Goal: Find specific page/section: Find specific page/section

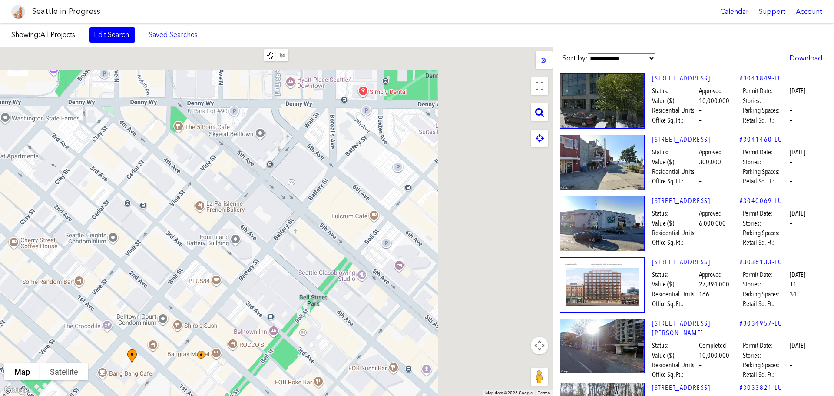
drag, startPoint x: 324, startPoint y: 175, endPoint x: 42, endPoint y: 407, distance: 365.3
click at [42, 395] on html "Seattle in Progress Calendar Support Account About [GEOGRAPHIC_DATA] in Progres…" at bounding box center [417, 198] width 834 height 396
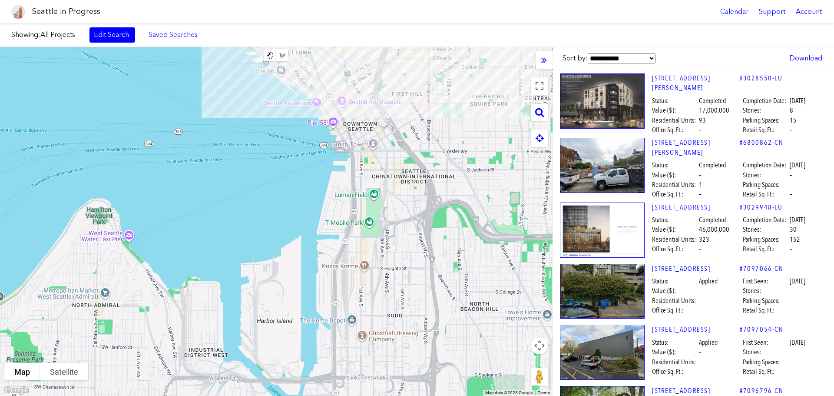
drag, startPoint x: 235, startPoint y: 235, endPoint x: 253, endPoint y: -53, distance: 288.5
click at [253, 0] on html "Seattle in Progress Calendar Support Account About [GEOGRAPHIC_DATA] in Progres…" at bounding box center [417, 198] width 834 height 396
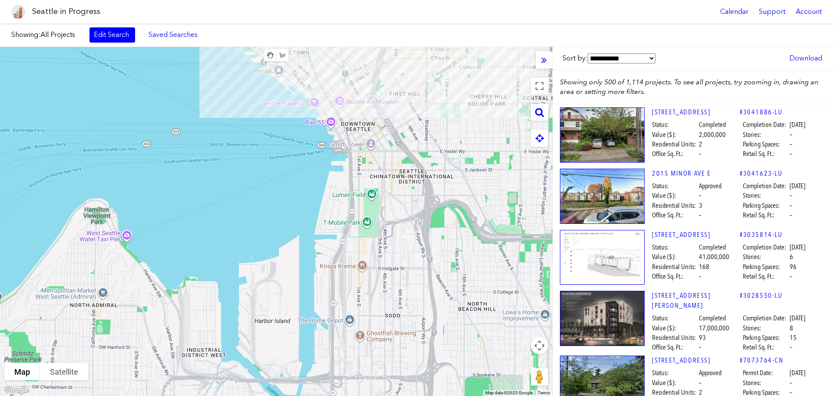
drag, startPoint x: 387, startPoint y: 365, endPoint x: 522, endPoint y: 43, distance: 349.6
click at [522, 44] on div "Showing: All Projects Edit Search Saved Searches Added to Saved Searches Done C…" at bounding box center [417, 209] width 834 height 372
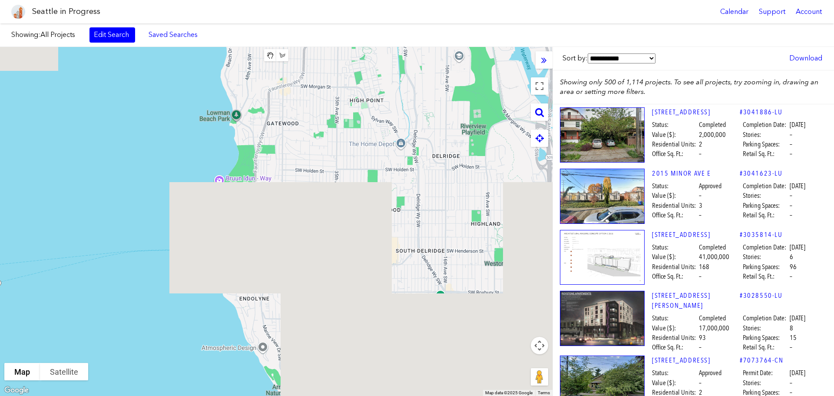
click at [319, 16] on body "Seattle in Progress Calendar Support Account About [GEOGRAPHIC_DATA] in Progres…" at bounding box center [417, 198] width 834 height 396
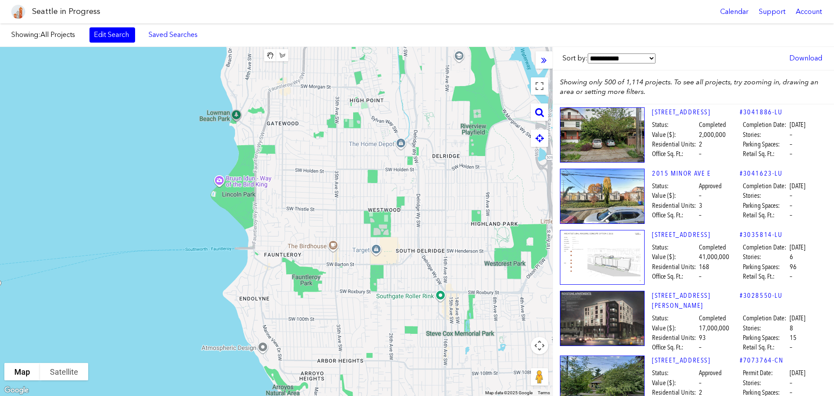
drag, startPoint x: 429, startPoint y: 230, endPoint x: 483, endPoint y: 257, distance: 60.4
click at [429, 231] on div "To navigate, press the arrow keys." at bounding box center [276, 221] width 553 height 349
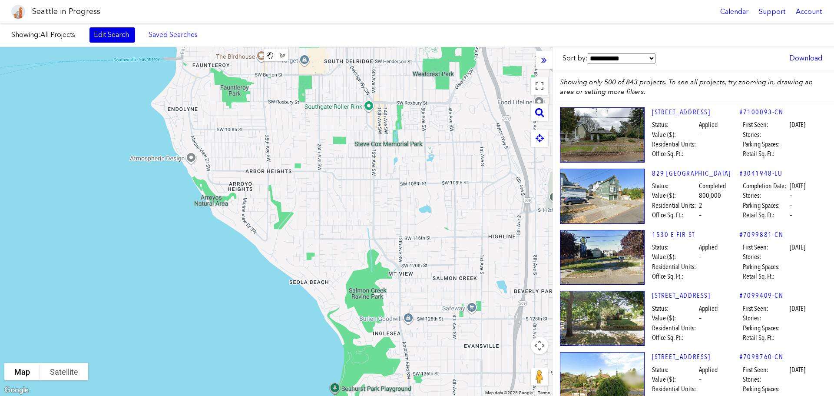
drag, startPoint x: 483, startPoint y: 257, endPoint x: 120, endPoint y: 32, distance: 426.7
click at [364, 36] on div "Showing: All Projects Edit Search Saved Searches Added to Saved Searches Done C…" at bounding box center [417, 209] width 834 height 372
click at [121, 31] on link "Edit Search" at bounding box center [112, 34] width 46 height 15
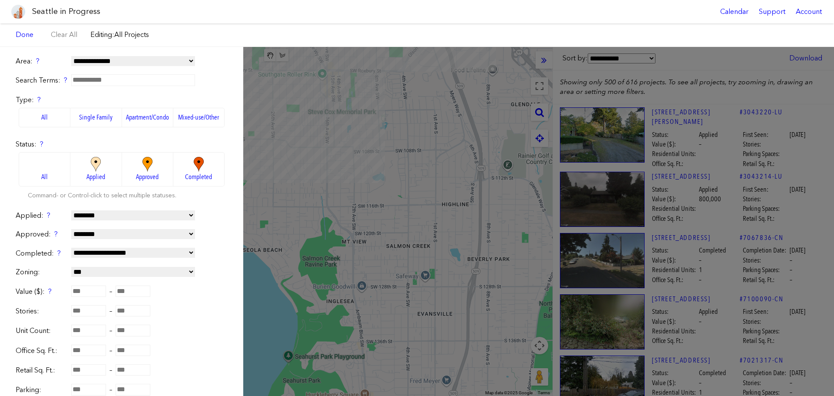
click at [188, 163] on img at bounding box center [199, 164] width 24 height 15
click at [188, 162] on img at bounding box center [199, 164] width 24 height 15
click at [460, 209] on div "**********" at bounding box center [417, 221] width 834 height 349
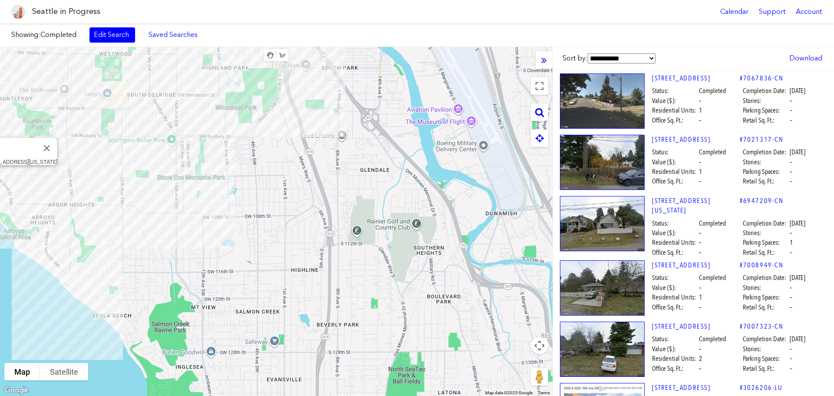
drag, startPoint x: 480, startPoint y: 234, endPoint x: 328, endPoint y: 303, distance: 166.8
click at [328, 303] on div "To navigate, press the arrow keys. [STREET_ADDRESS][US_STATE]" at bounding box center [276, 221] width 553 height 349
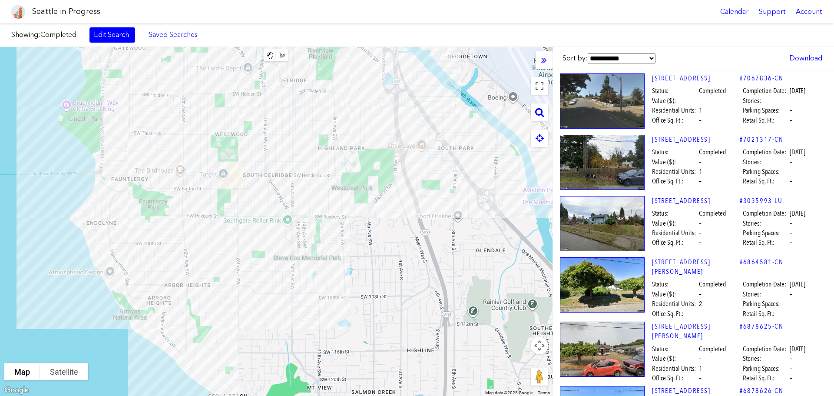
drag, startPoint x: 197, startPoint y: 205, endPoint x: 313, endPoint y: 282, distance: 139.3
click at [314, 285] on div "To navigate, press the arrow keys." at bounding box center [276, 221] width 553 height 349
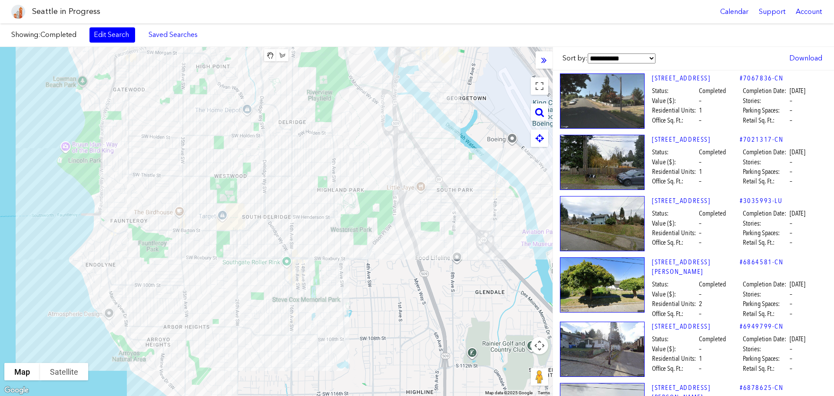
drag, startPoint x: 302, startPoint y: 244, endPoint x: 299, endPoint y: 269, distance: 25.3
click at [299, 269] on div "To navigate, press the arrow keys." at bounding box center [276, 221] width 553 height 349
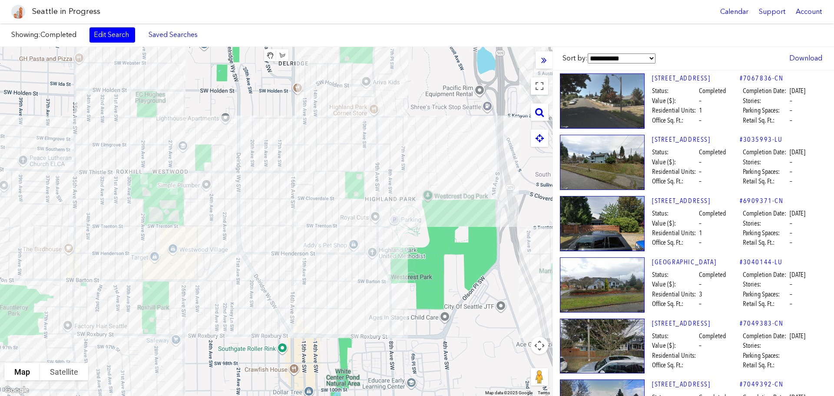
drag, startPoint x: 299, startPoint y: 229, endPoint x: 310, endPoint y: 314, distance: 85.8
click at [310, 314] on div "To navigate, press the arrow keys." at bounding box center [276, 221] width 553 height 349
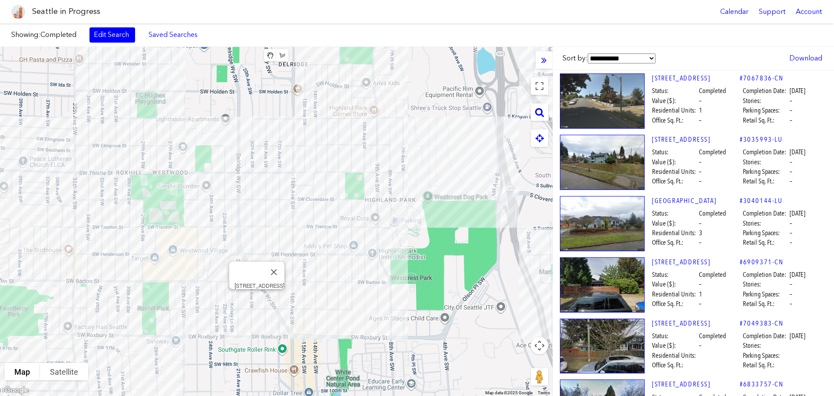
click at [255, 300] on div "To navigate, press the arrow keys. [STREET_ADDRESS]" at bounding box center [276, 221] width 553 height 349
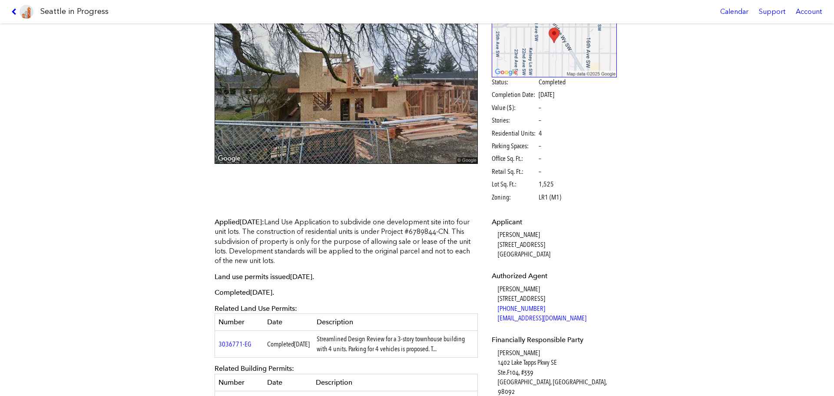
scroll to position [87, 0]
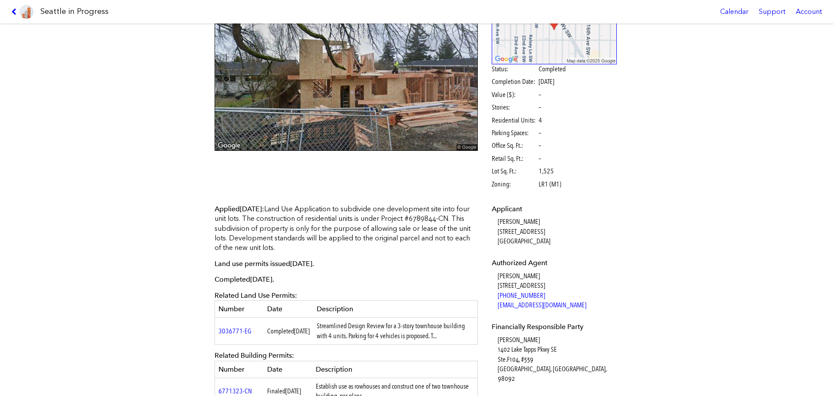
click at [19, 17] on link at bounding box center [22, 11] width 29 height 23
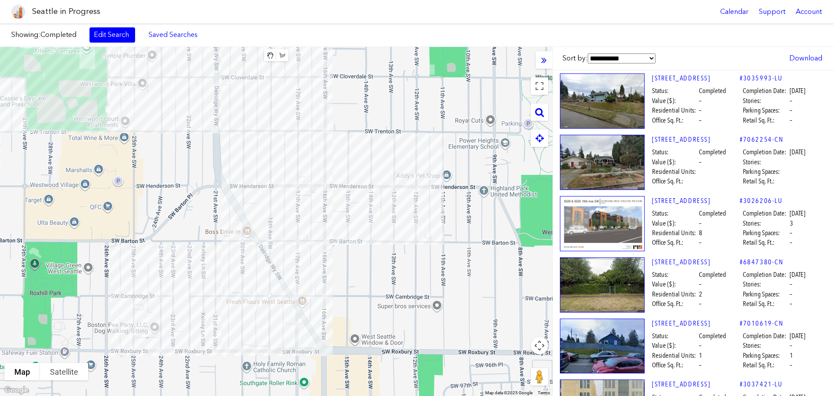
drag, startPoint x: 366, startPoint y: 282, endPoint x: 417, endPoint y: 251, distance: 60.2
click at [417, 252] on div "To navigate, press the arrow keys." at bounding box center [276, 221] width 553 height 349
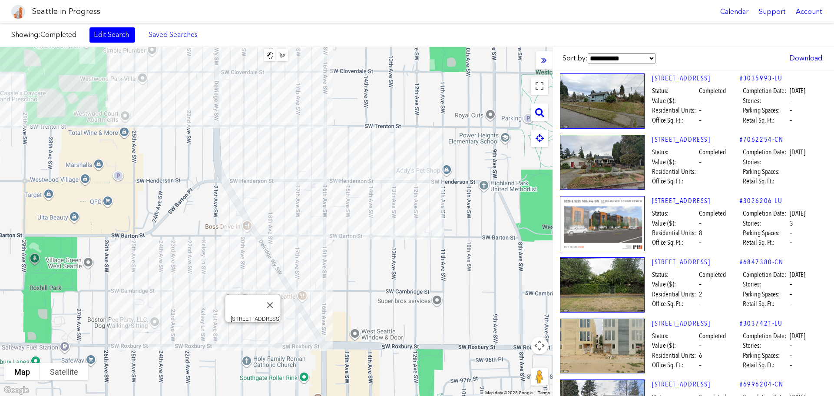
click at [255, 328] on div "To navigate, press the arrow keys. [STREET_ADDRESS]" at bounding box center [276, 221] width 553 height 349
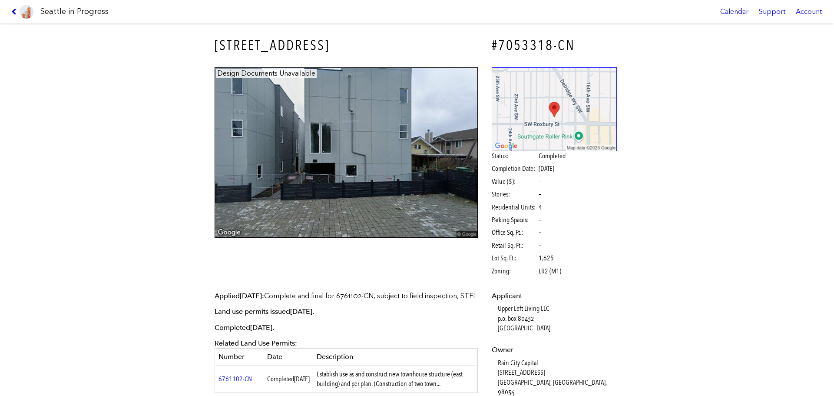
click at [13, 9] on icon at bounding box center [15, 11] width 8 height 7
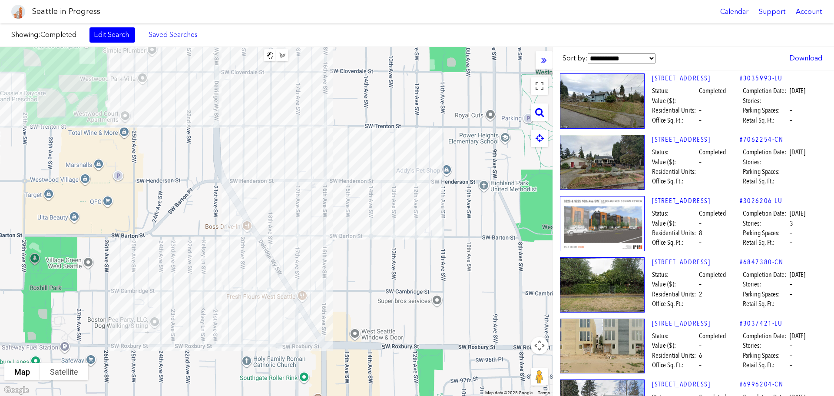
click at [247, 258] on div "To navigate, press the arrow keys." at bounding box center [276, 221] width 553 height 349
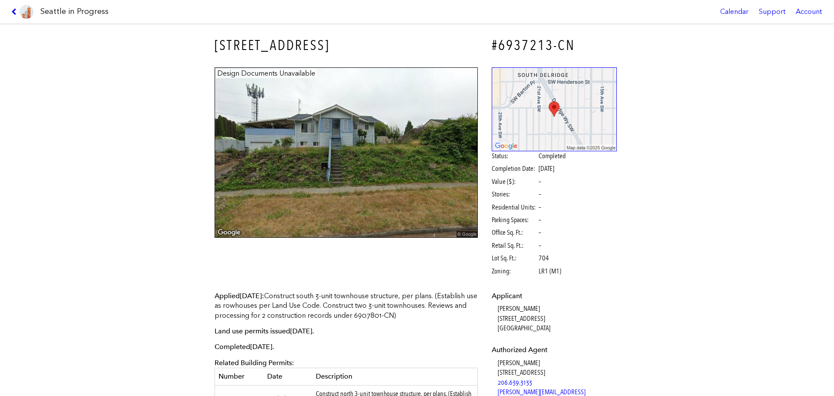
click at [17, 13] on icon at bounding box center [15, 11] width 8 height 7
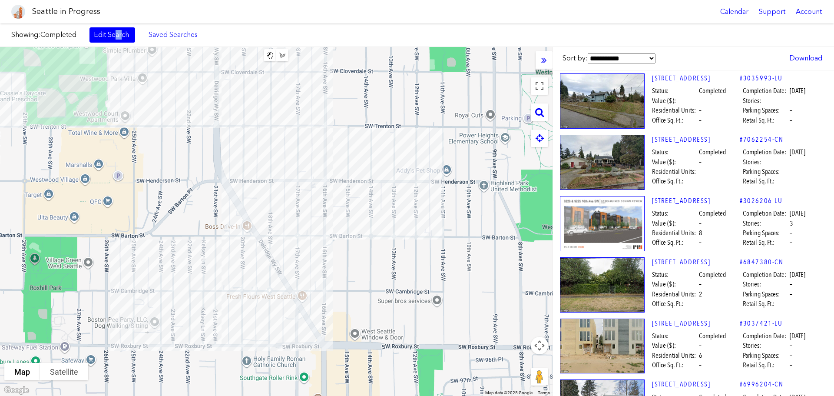
click at [117, 40] on link "Edit Search" at bounding box center [112, 34] width 46 height 15
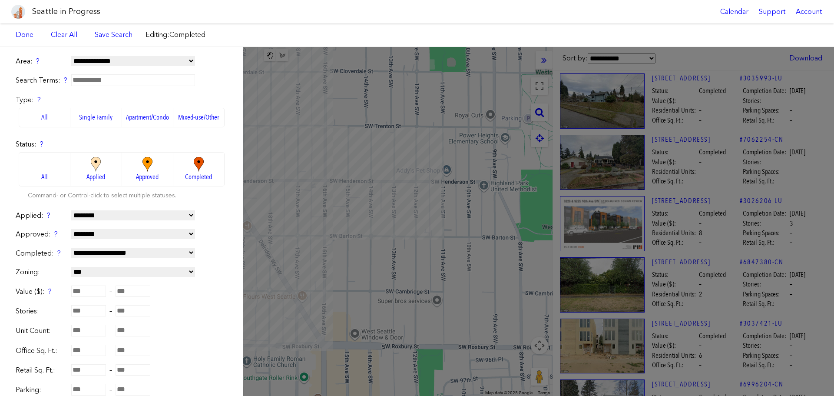
click at [209, 170] on label "Completed" at bounding box center [198, 169] width 51 height 34
click at [99, 252] on select "**********" at bounding box center [133, 253] width 124 height 10
click at [95, 308] on input "number" at bounding box center [88, 310] width 35 height 11
click at [93, 249] on select "**********" at bounding box center [133, 253] width 124 height 10
select select "*****"
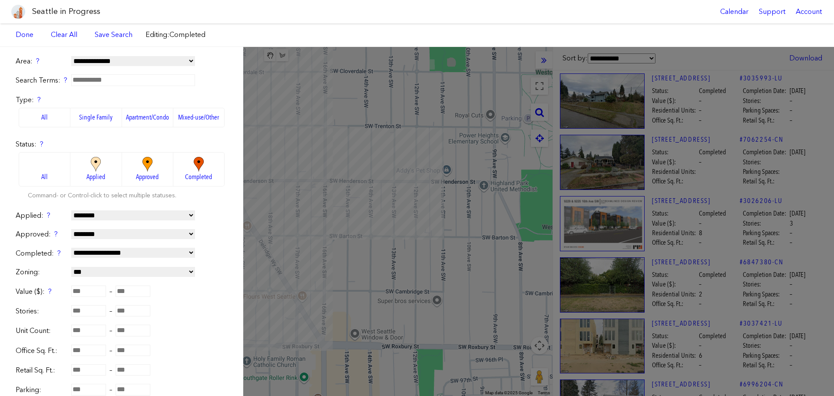
click at [71, 248] on select "**********" at bounding box center [133, 253] width 124 height 10
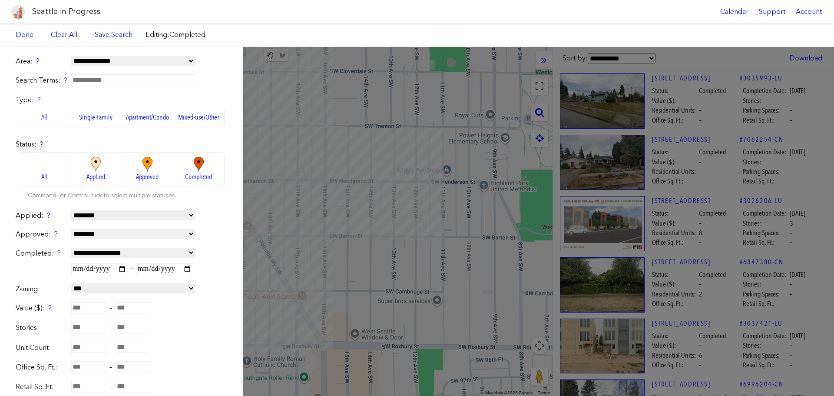
click at [108, 269] on input "date" at bounding box center [99, 268] width 56 height 11
click at [79, 269] on input "date" at bounding box center [99, 268] width 56 height 11
type input "**********"
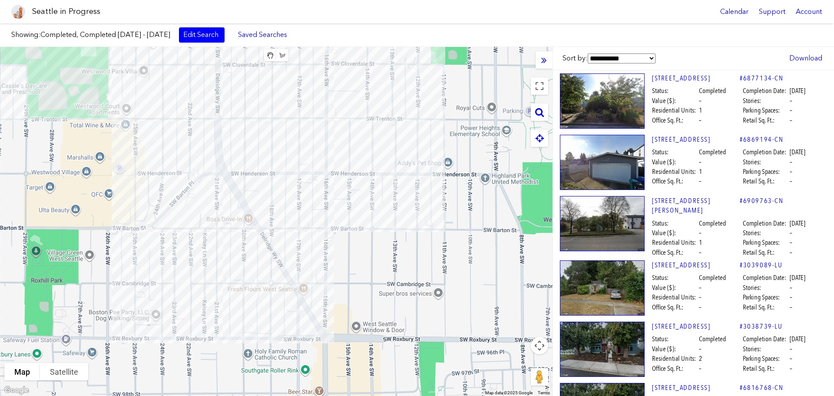
drag, startPoint x: 338, startPoint y: 225, endPoint x: 340, endPoint y: 218, distance: 7.5
click at [340, 218] on div "To navigate, press the arrow keys." at bounding box center [276, 221] width 553 height 349
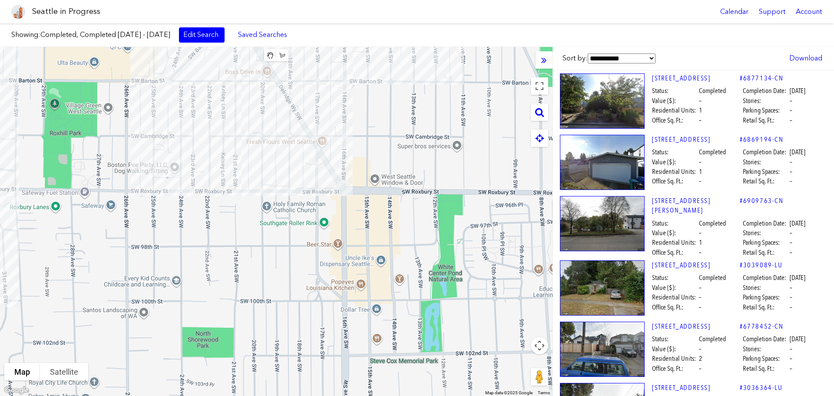
drag, startPoint x: 274, startPoint y: 338, endPoint x: 291, endPoint y: 188, distance: 150.8
click at [291, 182] on div "To navigate, press the arrow keys." at bounding box center [276, 221] width 553 height 349
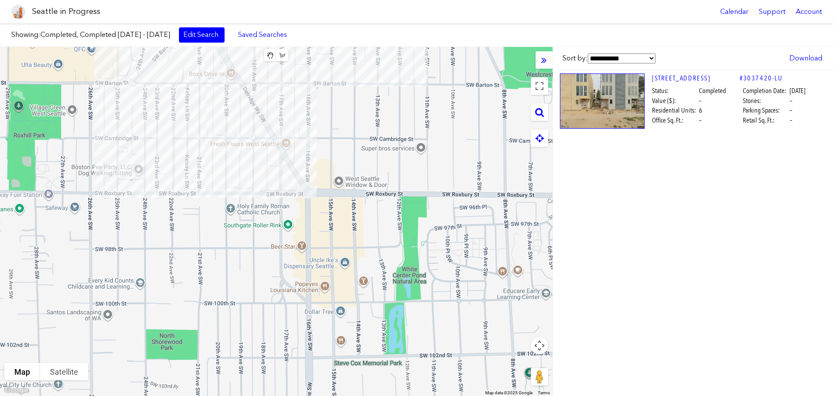
drag, startPoint x: 306, startPoint y: 268, endPoint x: 271, endPoint y: 280, distance: 36.8
click at [271, 280] on div "To navigate, press the arrow keys." at bounding box center [276, 221] width 553 height 349
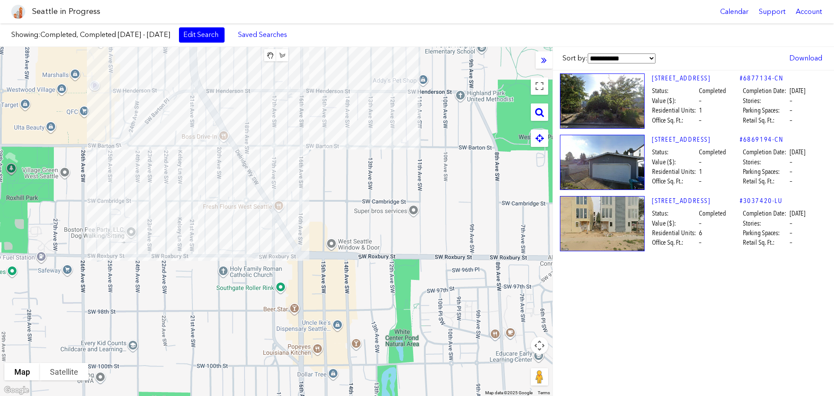
drag, startPoint x: 271, startPoint y: 280, endPoint x: 262, endPoint y: 339, distance: 59.3
click at [263, 343] on div "To navigate, press the arrow keys." at bounding box center [276, 221] width 553 height 349
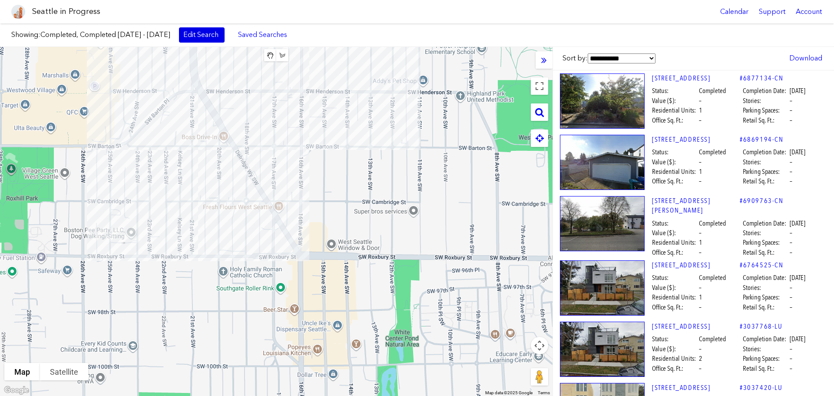
click at [225, 36] on link "Edit Search" at bounding box center [202, 34] width 46 height 15
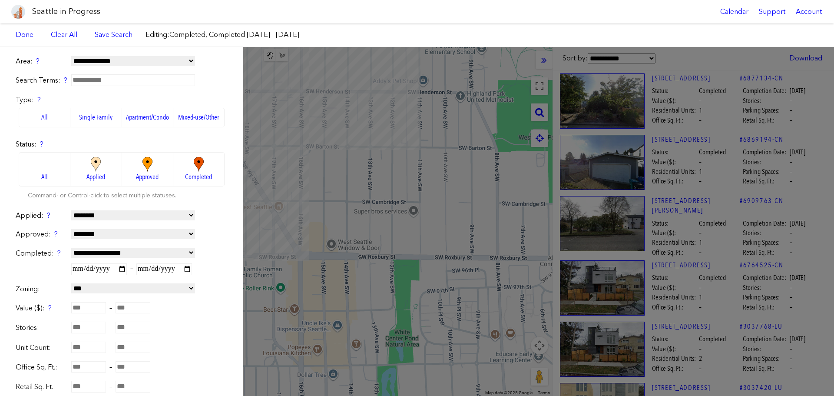
click at [33, 168] on label "All" at bounding box center [45, 169] width 52 height 34
click at [396, 179] on div "**********" at bounding box center [417, 221] width 834 height 349
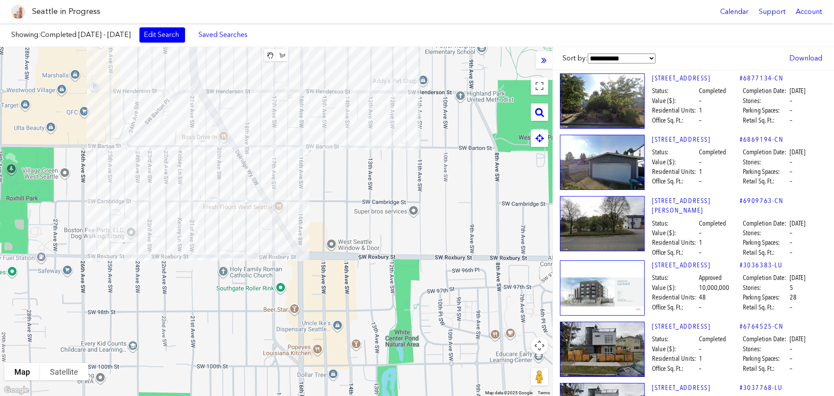
click at [185, 34] on link "Edit Search" at bounding box center [162, 34] width 46 height 15
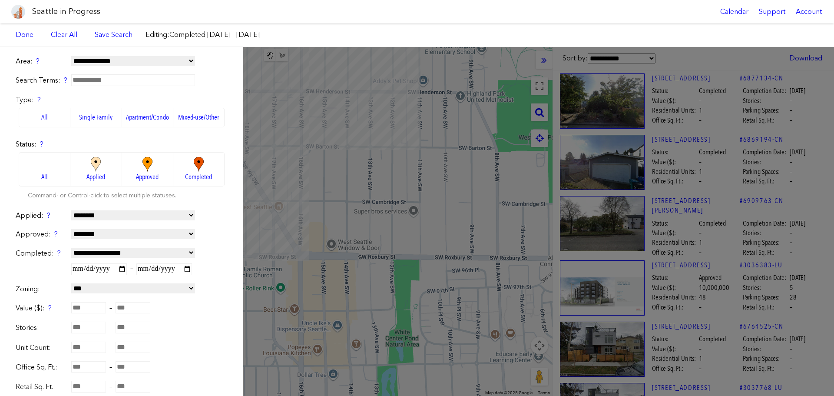
click at [123, 270] on input "**********" at bounding box center [99, 268] width 56 height 11
click at [190, 268] on input "**********" at bounding box center [164, 268] width 56 height 11
click at [371, 203] on div "**********" at bounding box center [417, 221] width 834 height 349
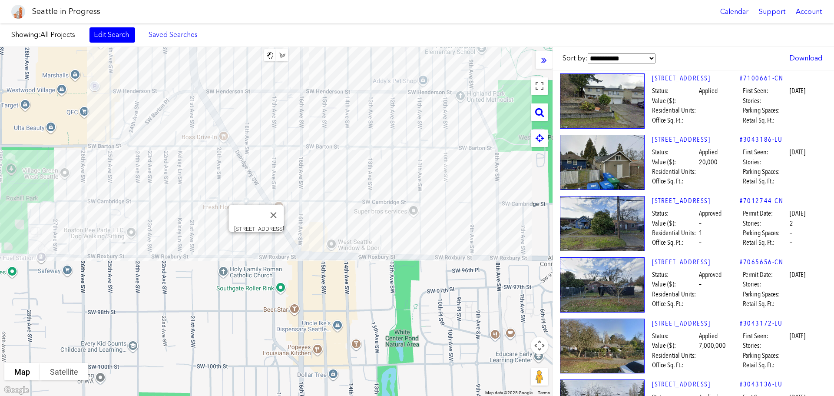
click at [258, 244] on div "To navigate, press the arrow keys. [STREET_ADDRESS]" at bounding box center [276, 221] width 553 height 349
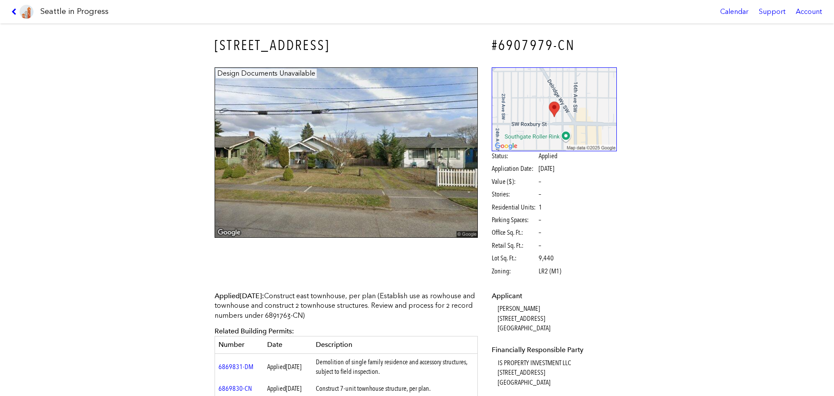
click at [14, 15] on link at bounding box center [22, 11] width 29 height 23
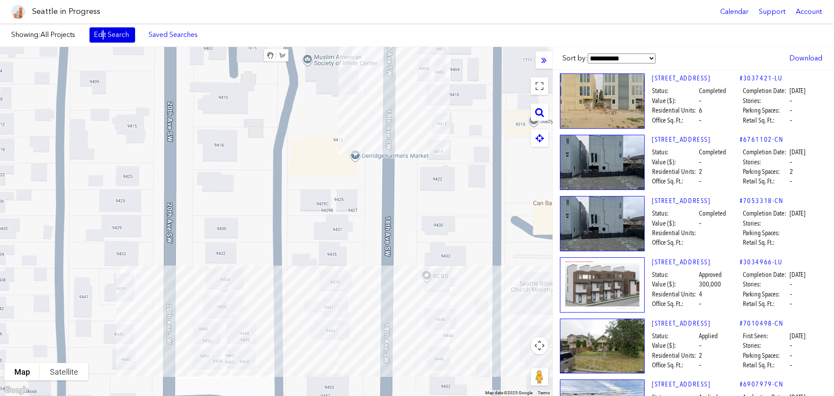
click at [103, 37] on link "Edit Search" at bounding box center [112, 34] width 46 height 15
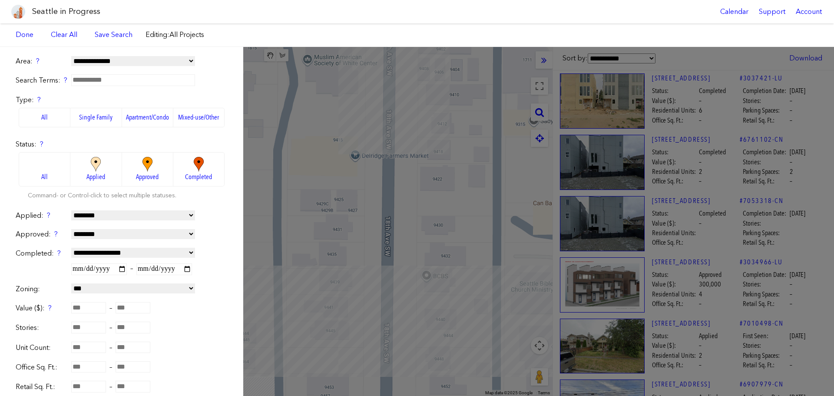
click at [460, 248] on div "**********" at bounding box center [417, 221] width 834 height 349
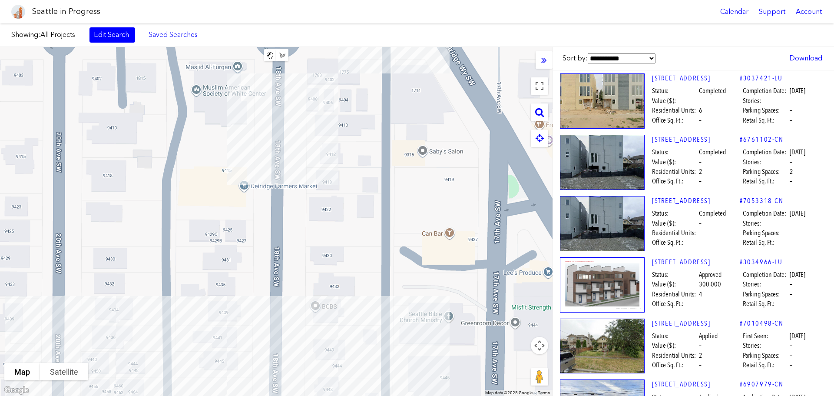
drag, startPoint x: 339, startPoint y: 324, endPoint x: 228, endPoint y: 354, distance: 115.7
click at [228, 354] on div "To navigate, press the arrow keys." at bounding box center [276, 221] width 553 height 349
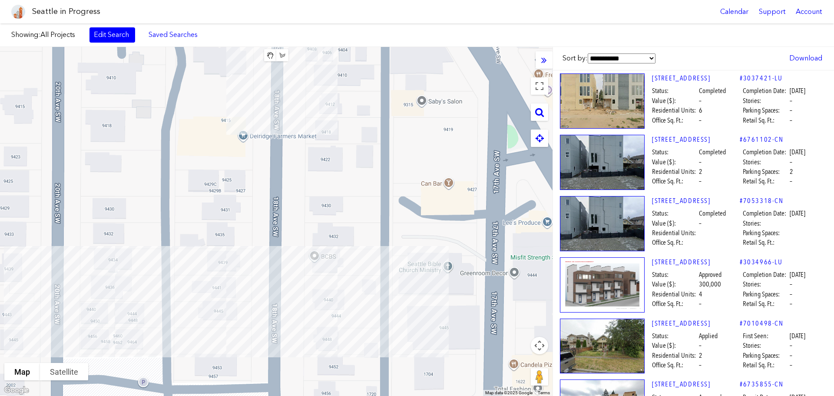
drag, startPoint x: 341, startPoint y: 257, endPoint x: 341, endPoint y: 203, distance: 53.4
click at [341, 203] on div "To navigate, press the arrow keys." at bounding box center [276, 221] width 553 height 349
click at [209, 182] on div "To navigate, press the arrow keys." at bounding box center [276, 221] width 553 height 349
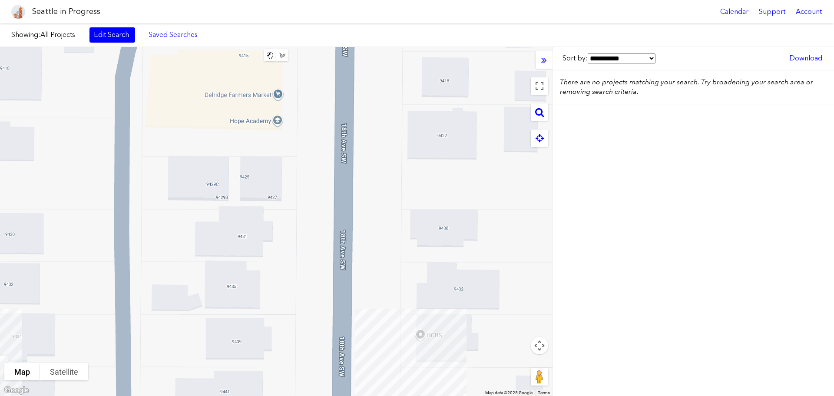
click at [275, 178] on div "To navigate, press the arrow keys." at bounding box center [276, 221] width 553 height 349
click at [105, 34] on link "Edit Search" at bounding box center [112, 34] width 46 height 15
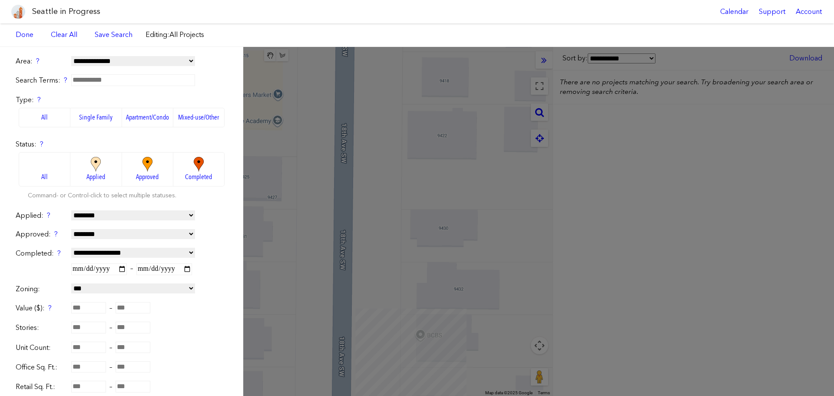
paste input "**********"
type input "**********"
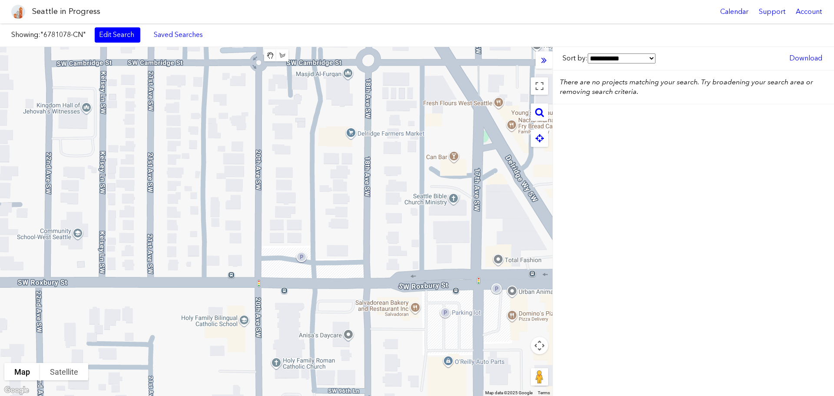
click at [330, 163] on div "To navigate, press the arrow keys." at bounding box center [276, 221] width 553 height 349
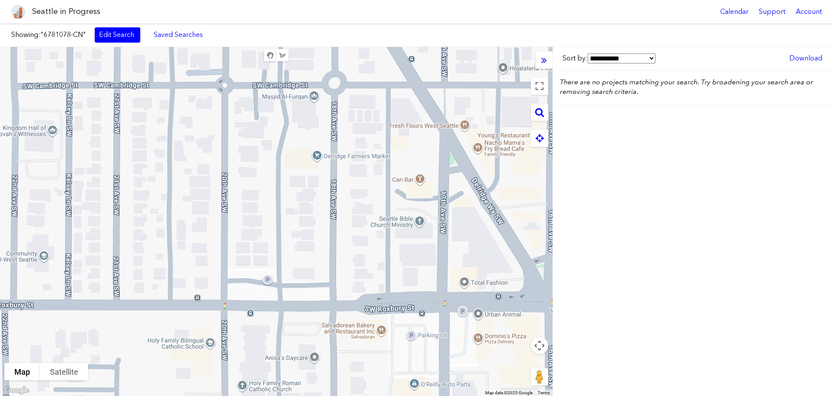
drag, startPoint x: 330, startPoint y: 162, endPoint x: 296, endPoint y: 184, distance: 40.0
click at [296, 184] on div "To navigate, press the arrow keys." at bounding box center [276, 221] width 553 height 349
click at [114, 29] on link "Edit Search" at bounding box center [118, 34] width 46 height 15
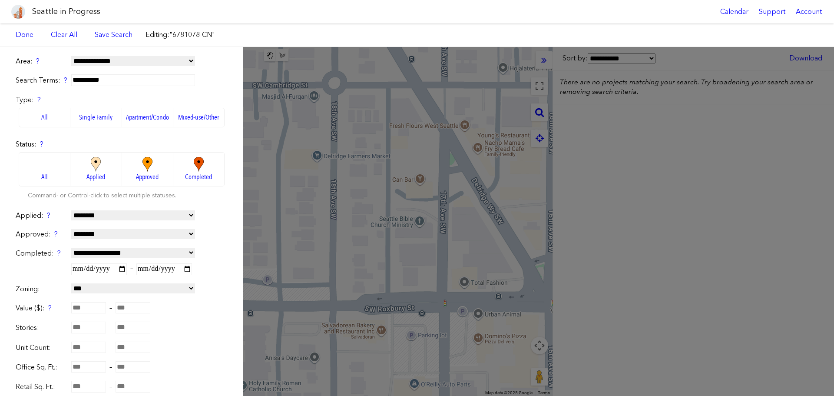
scroll to position [193, 0]
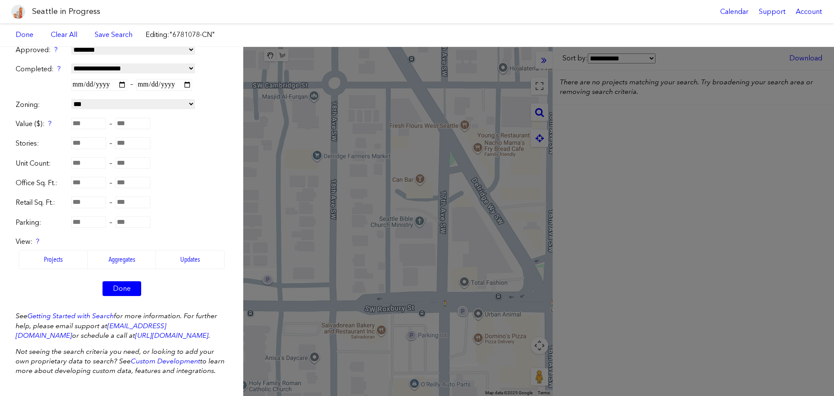
click at [184, 250] on label "Updates" at bounding box center [190, 259] width 69 height 19
click at [55, 250] on label "Projects" at bounding box center [53, 259] width 69 height 19
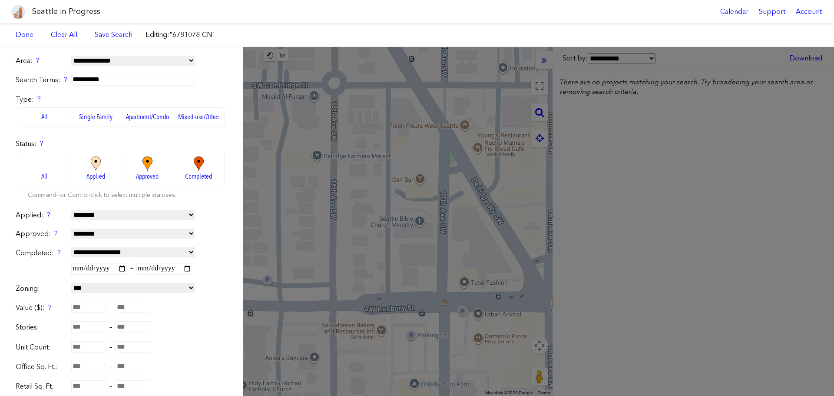
scroll to position [0, 0]
click at [14, 157] on div "**********" at bounding box center [121, 221] width 243 height 349
click at [36, 165] on label "All" at bounding box center [45, 169] width 52 height 34
click at [30, 119] on label "All" at bounding box center [45, 117] width 52 height 19
drag, startPoint x: 152, startPoint y: 83, endPoint x: 26, endPoint y: 74, distance: 126.3
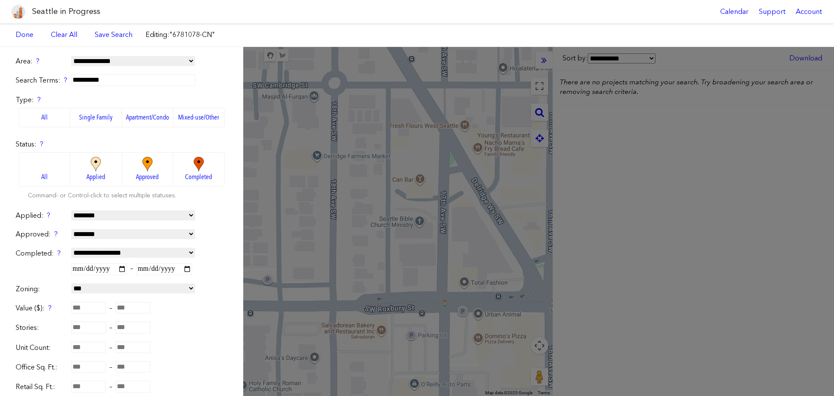
click at [26, 74] on form "**********" at bounding box center [122, 272] width 212 height 433
drag, startPoint x: 92, startPoint y: 73, endPoint x: 152, endPoint y: 49, distance: 64.5
click at [152, 49] on div "**********" at bounding box center [121, 221] width 243 height 349
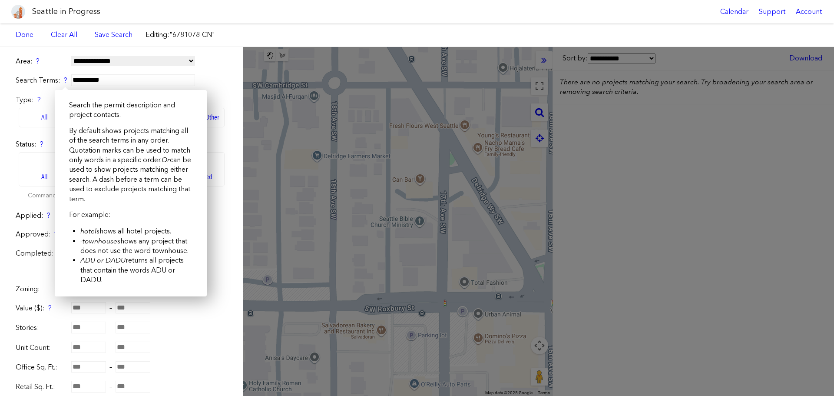
drag, startPoint x: 152, startPoint y: 83, endPoint x: 87, endPoint y: 81, distance: 65.6
click at [59, 83] on div "**********" at bounding box center [122, 80] width 212 height 10
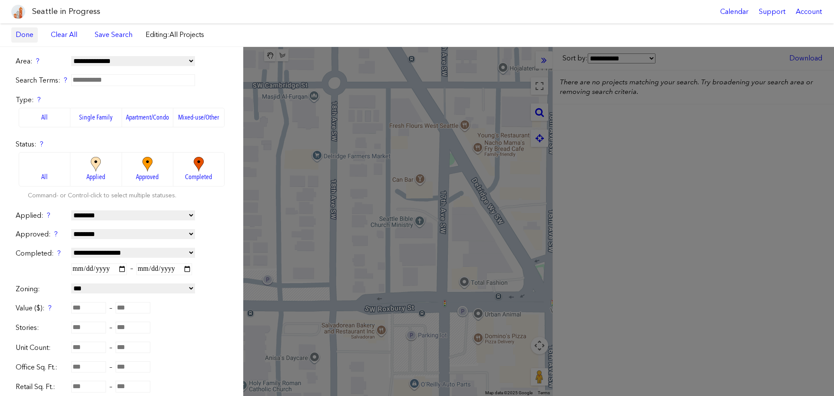
click at [31, 34] on link "Done" at bounding box center [24, 34] width 26 height 15
